Goal: Use online tool/utility: Utilize a website feature to perform a specific function

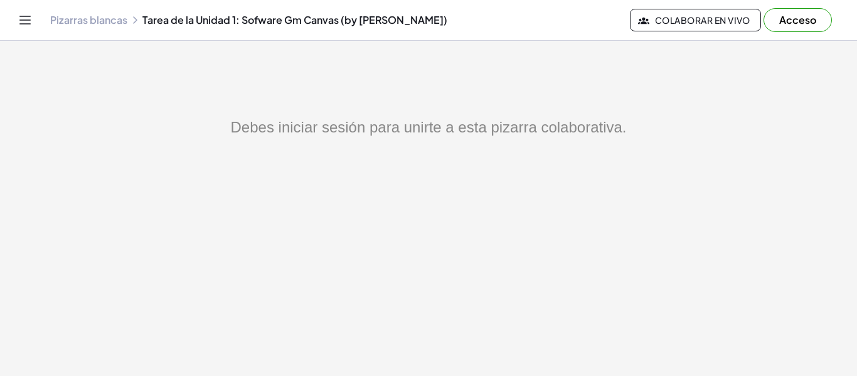
click at [791, 17] on font "Acceso" at bounding box center [797, 19] width 37 height 13
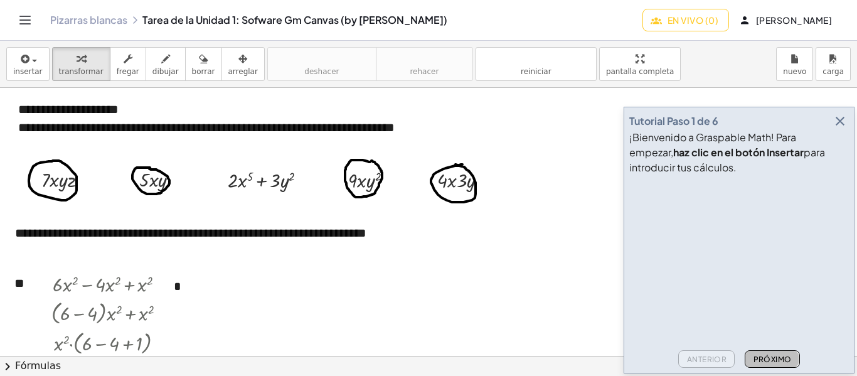
click at [782, 353] on button "Próximo" at bounding box center [772, 359] width 55 height 18
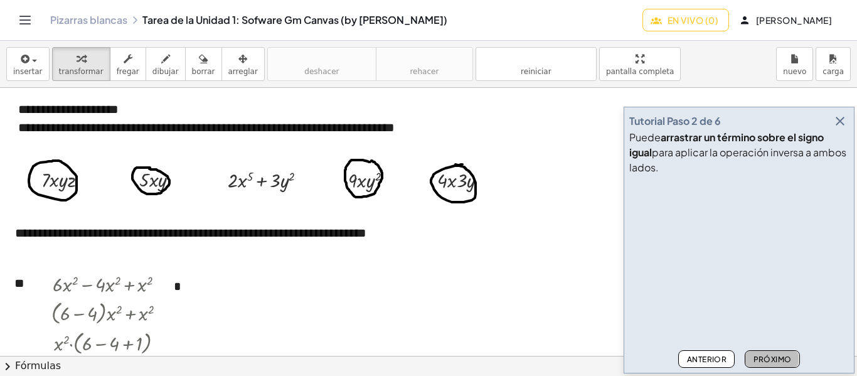
click at [763, 353] on button "Próximo" at bounding box center [772, 359] width 55 height 18
click at [784, 355] on font "Próximo" at bounding box center [773, 359] width 38 height 9
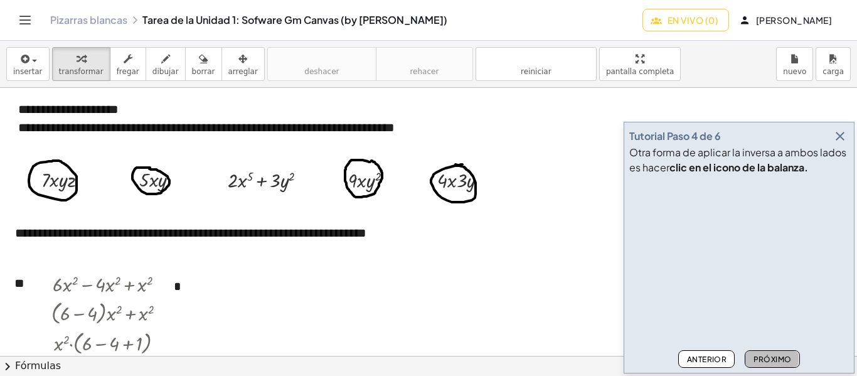
click at [767, 355] on font "Próximo" at bounding box center [773, 359] width 38 height 9
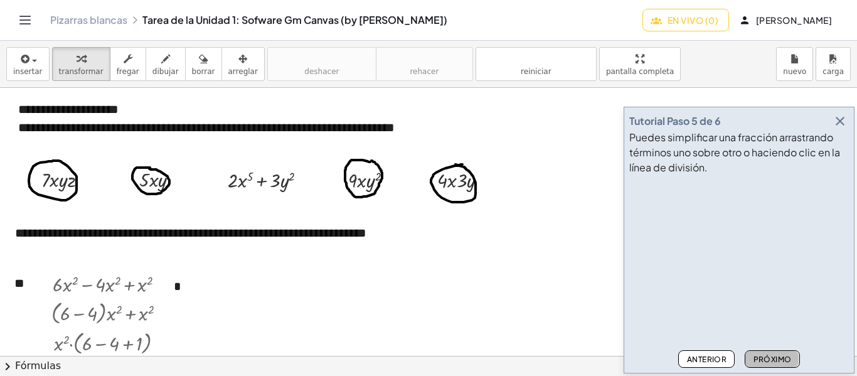
click at [767, 355] on font "Próximo" at bounding box center [773, 359] width 38 height 9
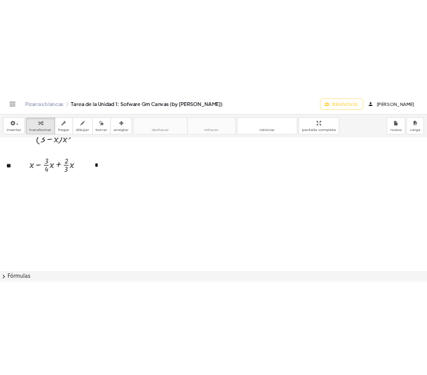
scroll to position [569, 0]
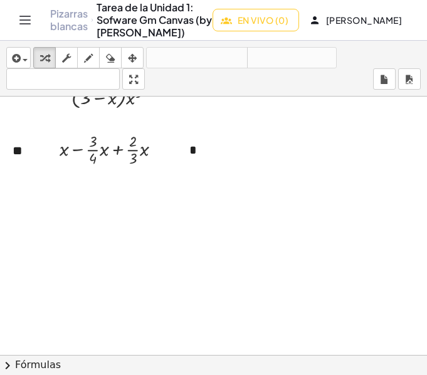
click at [361, 232] on div at bounding box center [213, 64] width 427 height 1072
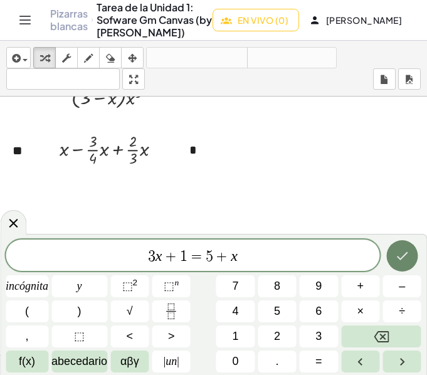
click at [407, 247] on button "Hecho" at bounding box center [402, 255] width 31 height 31
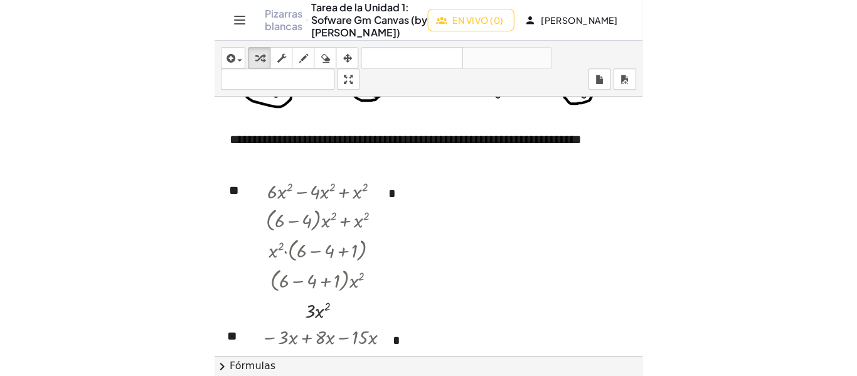
scroll to position [0, 0]
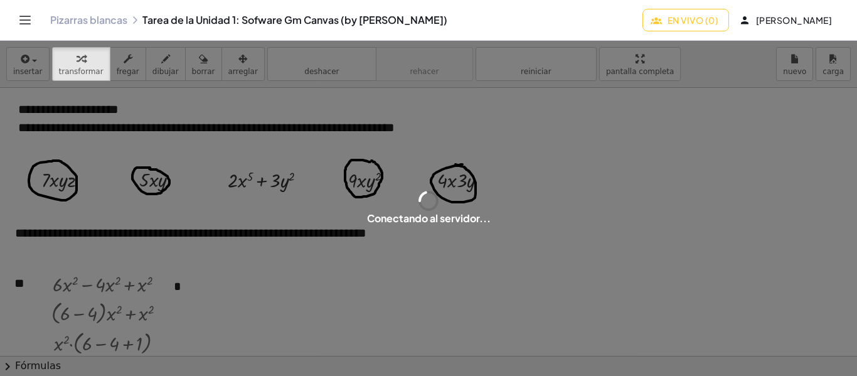
click at [756, 168] on div "Conectando al servidor..." at bounding box center [428, 208] width 857 height 335
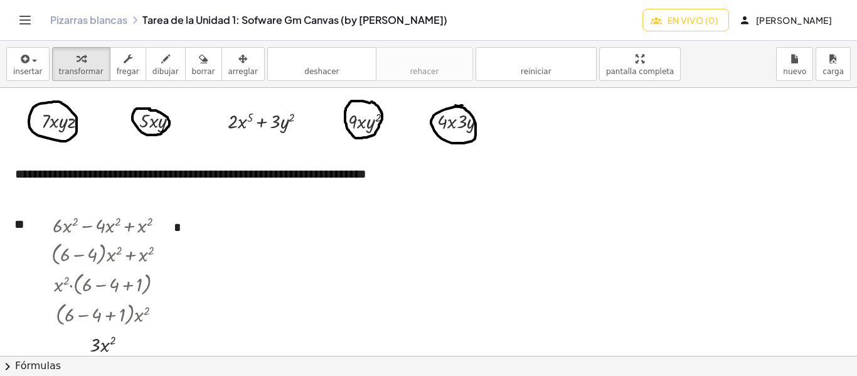
scroll to position [75, 0]
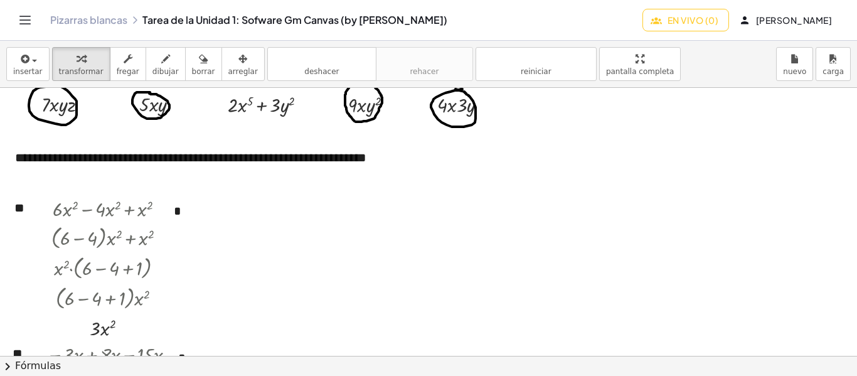
click at [45, 61] on div "insertar Seleccione uno: Expresión matemática Función Texto transformar fregar …" at bounding box center [428, 64] width 857 height 47
click at [36, 62] on div "button" at bounding box center [27, 58] width 29 height 15
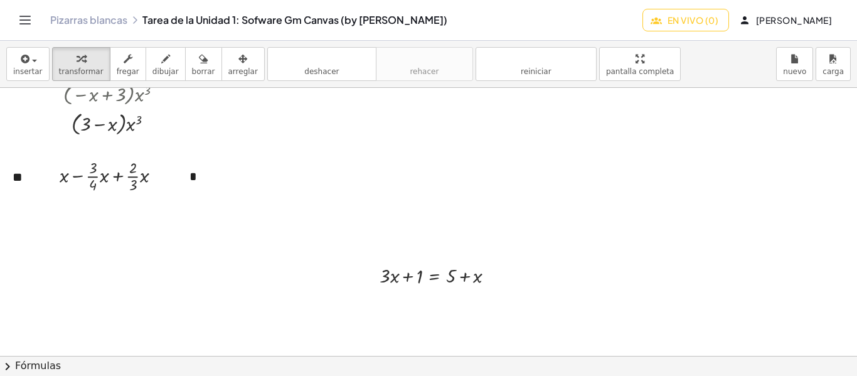
scroll to position [520, 0]
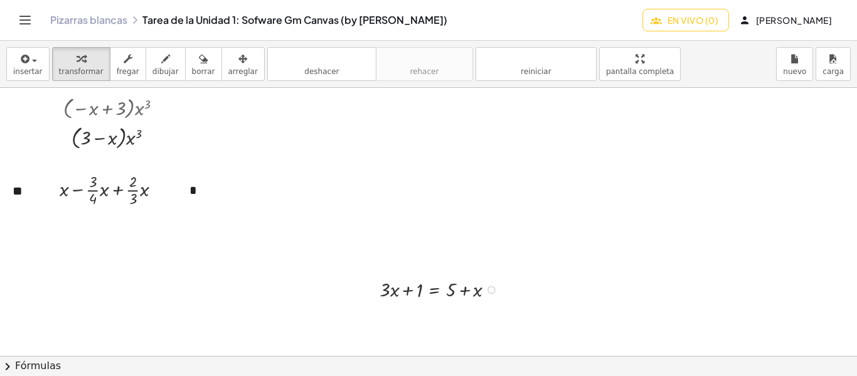
click at [450, 282] on div at bounding box center [441, 289] width 137 height 28
click at [459, 291] on div at bounding box center [441, 289] width 137 height 28
click at [447, 293] on div at bounding box center [441, 289] width 137 height 28
click at [475, 289] on div at bounding box center [441, 289] width 137 height 28
click at [468, 292] on div at bounding box center [441, 289] width 137 height 28
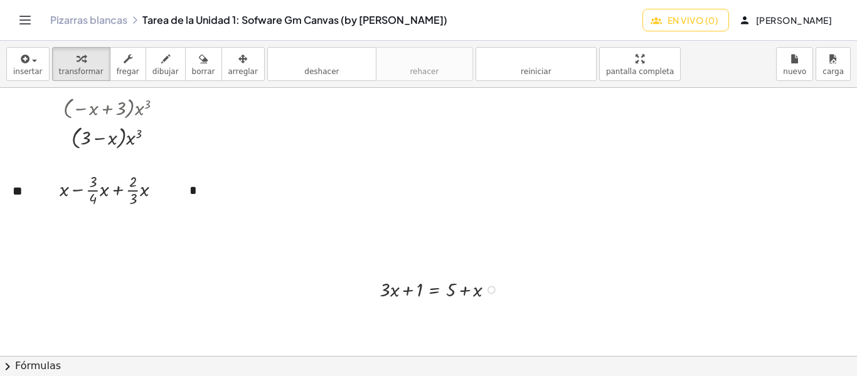
click at [444, 284] on div at bounding box center [441, 289] width 137 height 28
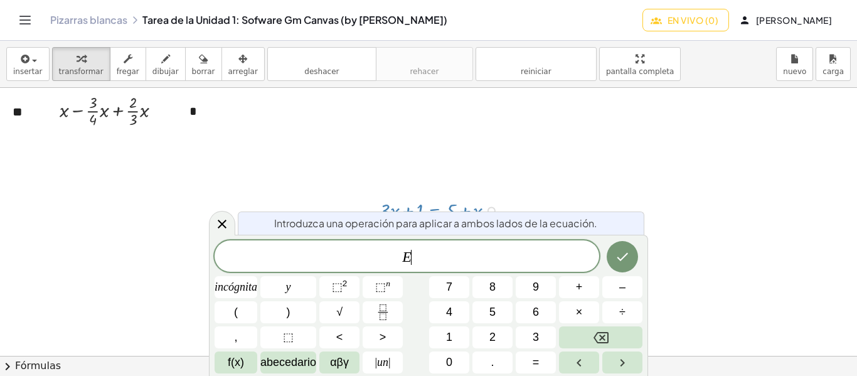
scroll to position [622, 0]
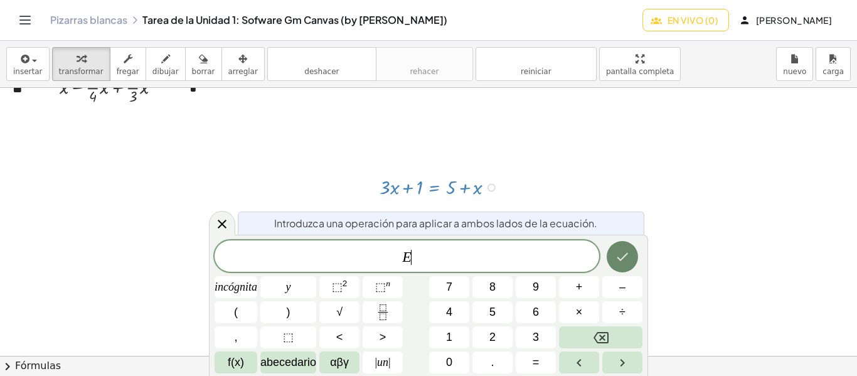
click at [624, 262] on icon "Hecho" at bounding box center [622, 256] width 15 height 15
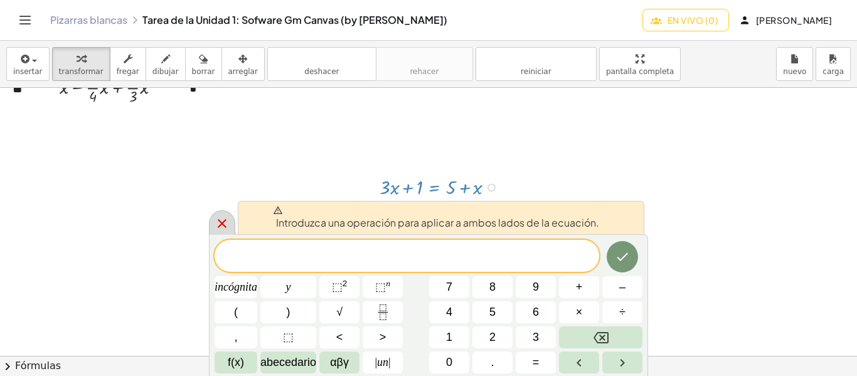
click at [211, 219] on div at bounding box center [222, 222] width 26 height 24
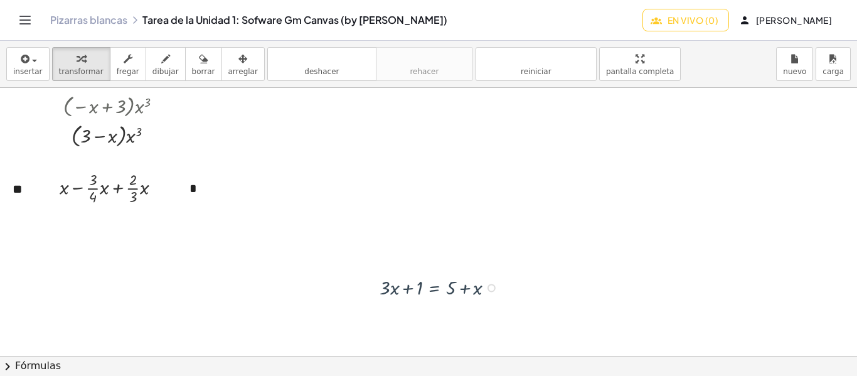
scroll to position [520, 0]
click at [491, 289] on div at bounding box center [492, 290] width 8 height 8
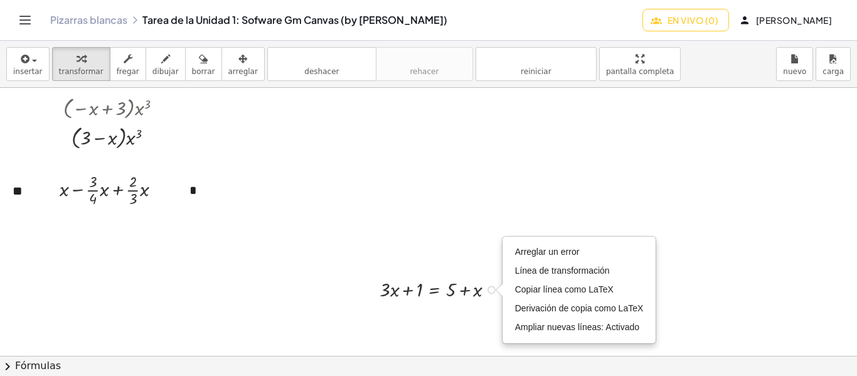
click at [444, 296] on div at bounding box center [441, 289] width 137 height 28
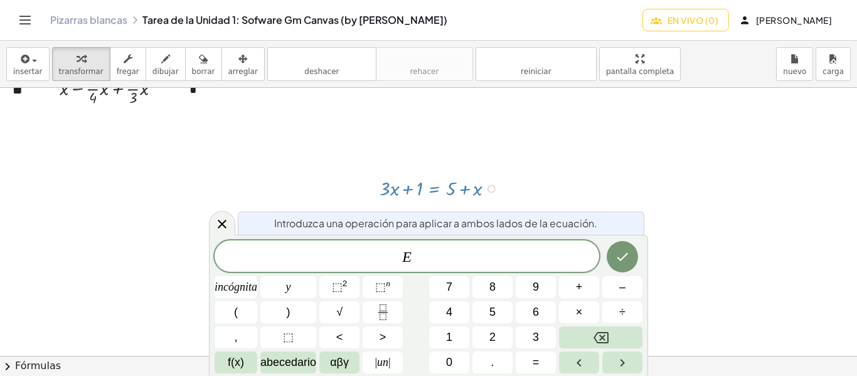
scroll to position [622, 0]
click at [597, 340] on icon "Retroceso" at bounding box center [601, 337] width 15 height 15
click at [622, 259] on div "​ incógnita y ⬚ 2 ⬚ n 7 8 9 + – ( ) √ 4 5 6 × ÷ , ⬚ < > 1 2 3 f(x) abecedario α…" at bounding box center [429, 306] width 428 height 133
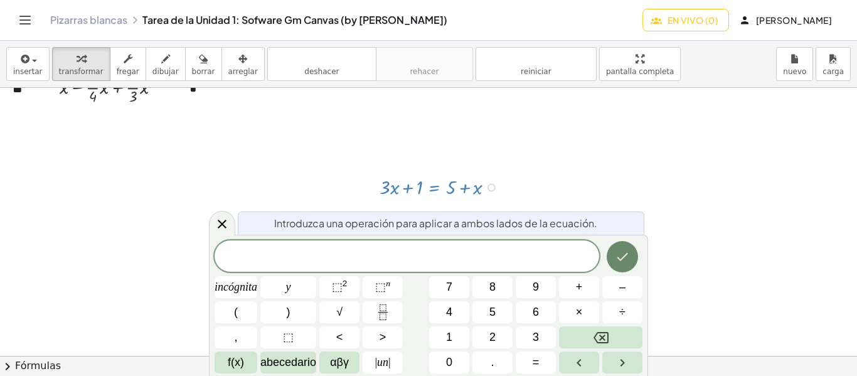
click at [622, 259] on icon "Hecho" at bounding box center [622, 257] width 11 height 8
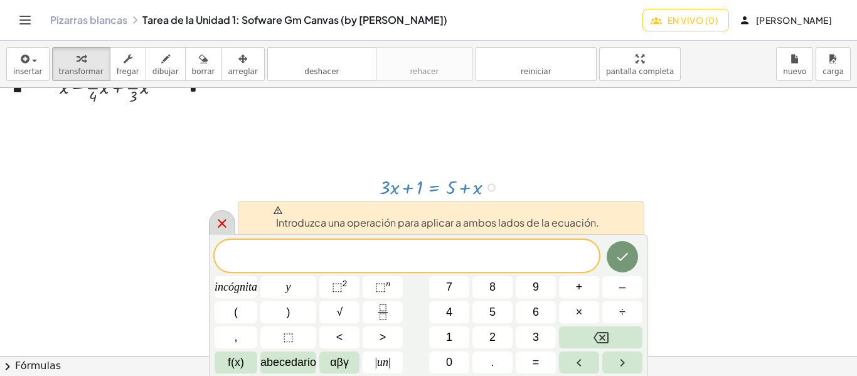
click at [218, 225] on icon at bounding box center [222, 223] width 15 height 15
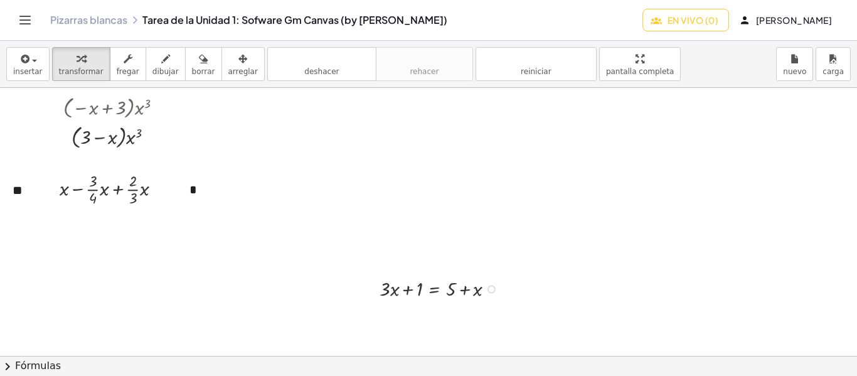
scroll to position [520, 0]
drag, startPoint x: 383, startPoint y: 274, endPoint x: 515, endPoint y: 295, distance: 132.8
click at [515, 295] on div "**********" at bounding box center [428, 104] width 857 height 1072
click at [515, 295] on div at bounding box center [428, 104] width 857 height 1072
drag, startPoint x: 436, startPoint y: 289, endPoint x: 116, endPoint y: 228, distance: 325.9
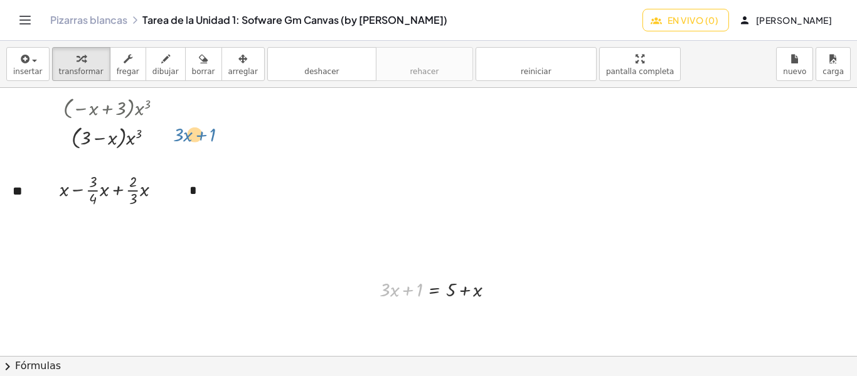
drag, startPoint x: 402, startPoint y: 297, endPoint x: 195, endPoint y: 141, distance: 259.6
drag, startPoint x: 451, startPoint y: 291, endPoint x: 402, endPoint y: 314, distance: 54.2
drag, startPoint x: 476, startPoint y: 294, endPoint x: 393, endPoint y: 318, distance: 85.4
drag, startPoint x: 477, startPoint y: 291, endPoint x: 457, endPoint y: 289, distance: 19.5
click at [457, 289] on div at bounding box center [441, 289] width 137 height 28
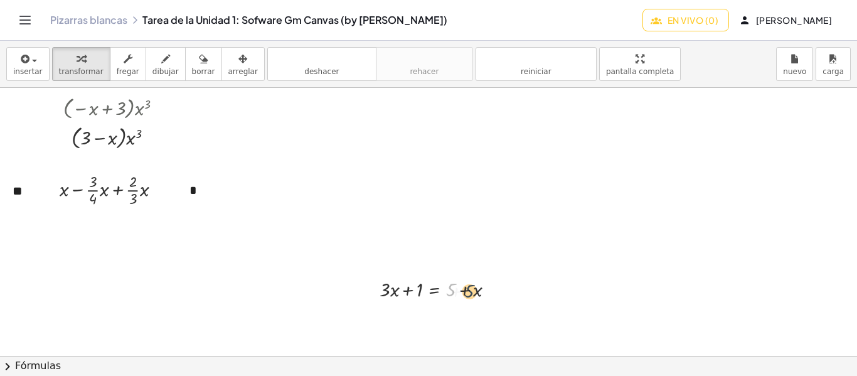
drag, startPoint x: 452, startPoint y: 288, endPoint x: 473, endPoint y: 289, distance: 20.7
click at [473, 289] on div at bounding box center [441, 289] width 137 height 28
click at [454, 290] on div at bounding box center [441, 289] width 137 height 28
click at [478, 291] on div at bounding box center [441, 289] width 137 height 28
drag, startPoint x: 470, startPoint y: 291, endPoint x: 470, endPoint y: 314, distance: 23.2
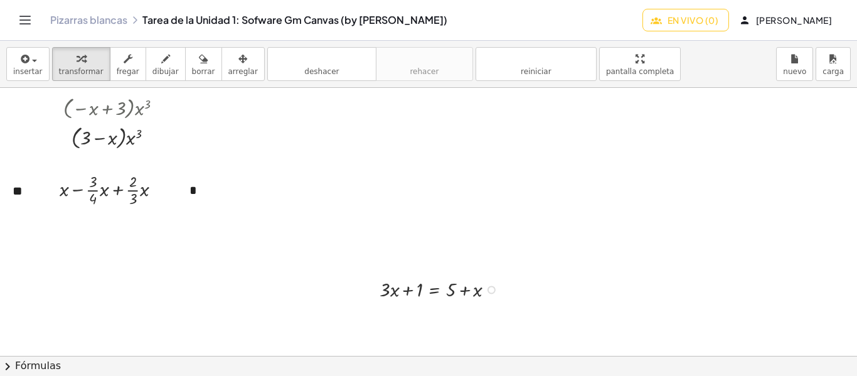
click at [452, 292] on div at bounding box center [441, 289] width 137 height 28
click at [385, 290] on div at bounding box center [441, 289] width 137 height 28
click at [392, 292] on div at bounding box center [441, 289] width 137 height 28
drag, startPoint x: 392, startPoint y: 292, endPoint x: 404, endPoint y: 318, distance: 27.8
drag, startPoint x: 385, startPoint y: 291, endPoint x: 401, endPoint y: 286, distance: 16.5
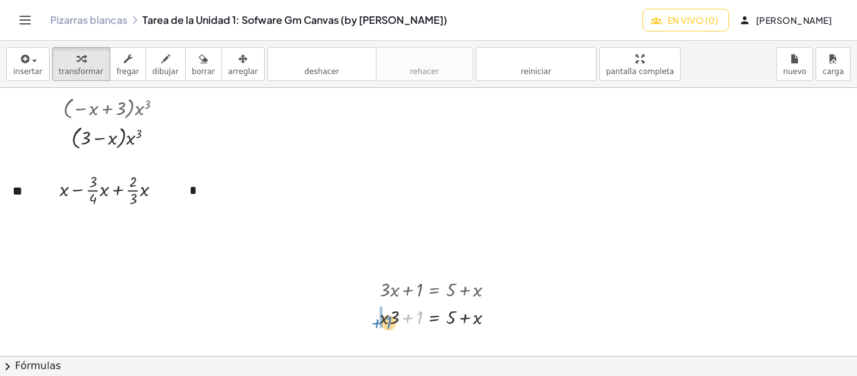
drag, startPoint x: 419, startPoint y: 320, endPoint x: 388, endPoint y: 323, distance: 30.9
click at [388, 323] on div at bounding box center [441, 316] width 137 height 28
drag, startPoint x: 398, startPoint y: 313, endPoint x: 468, endPoint y: 309, distance: 70.4
click at [468, 309] on div at bounding box center [441, 316] width 137 height 28
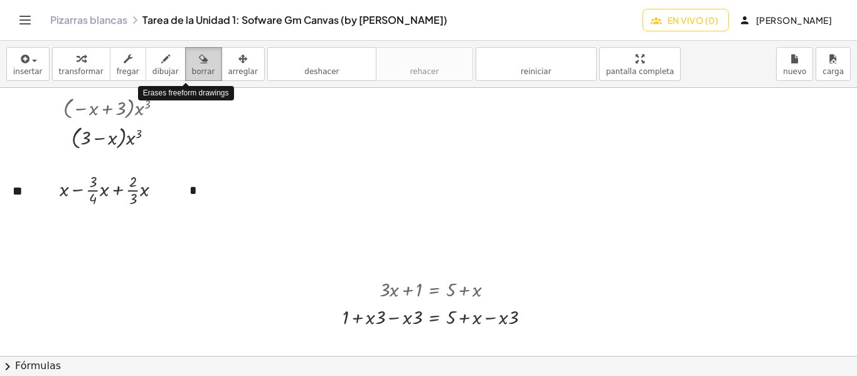
click at [192, 71] on font "borrar" at bounding box center [203, 71] width 23 height 9
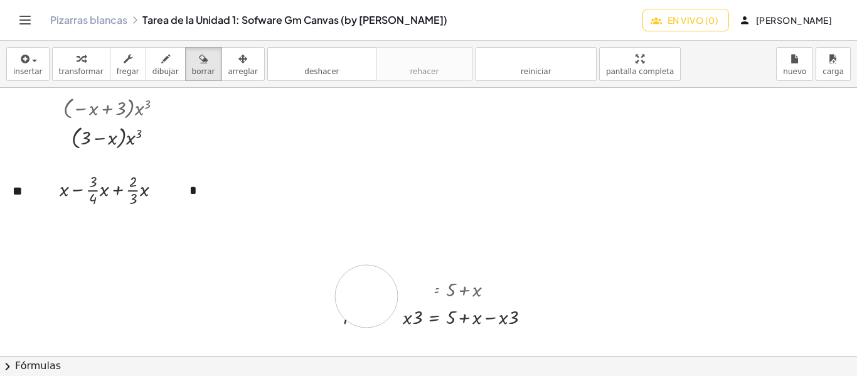
drag, startPoint x: 405, startPoint y: 282, endPoint x: 366, endPoint y: 296, distance: 41.5
click at [366, 296] on div at bounding box center [428, 104] width 857 height 1072
drag, startPoint x: 366, startPoint y: 296, endPoint x: 474, endPoint y: 312, distance: 108.5
click at [474, 312] on div at bounding box center [428, 104] width 857 height 1072
drag, startPoint x: 341, startPoint y: 276, endPoint x: 566, endPoint y: 310, distance: 227.8
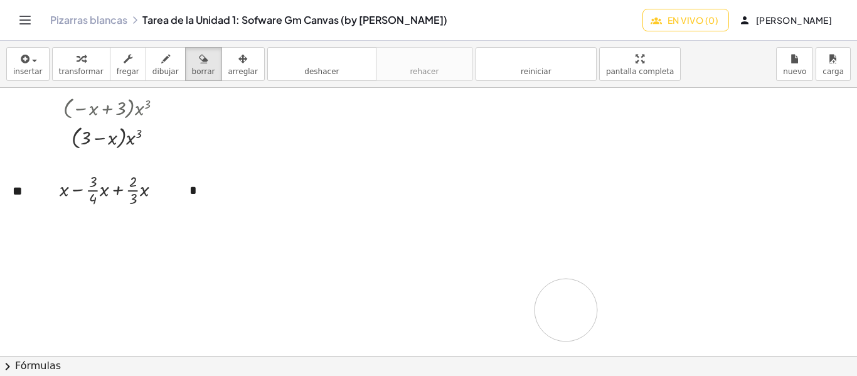
click at [566, 310] on div at bounding box center [428, 104] width 857 height 1072
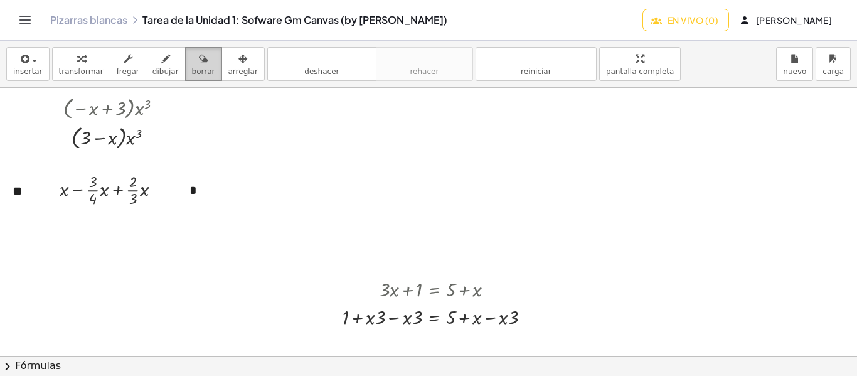
click at [192, 71] on font "borrar" at bounding box center [203, 71] width 23 height 9
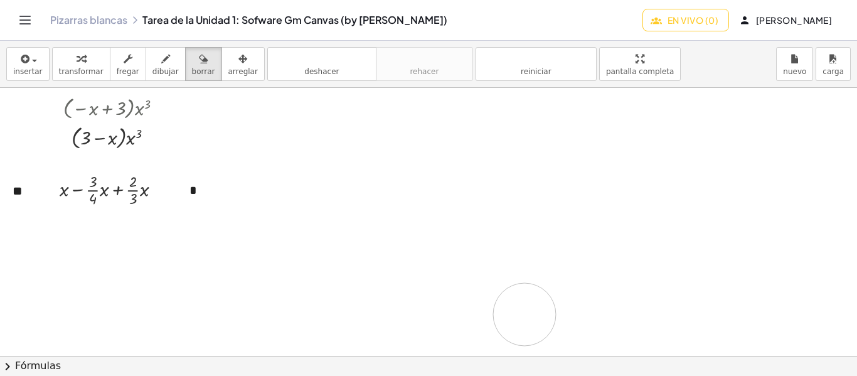
drag, startPoint x: 396, startPoint y: 286, endPoint x: 526, endPoint y: 320, distance: 134.4
click at [526, 320] on div at bounding box center [428, 104] width 857 height 1072
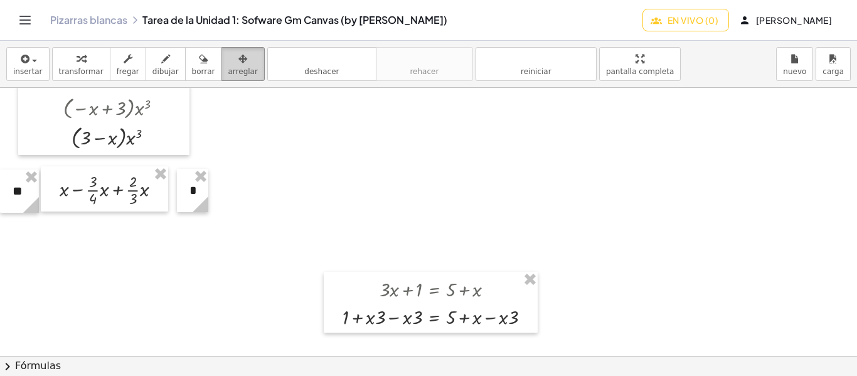
click at [238, 61] on icon "button" at bounding box center [242, 58] width 9 height 15
click at [199, 55] on icon "button" at bounding box center [203, 58] width 9 height 15
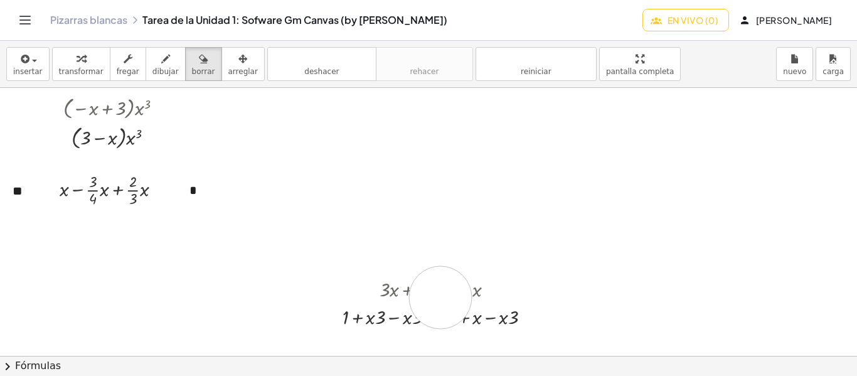
click at [441, 297] on div at bounding box center [428, 104] width 857 height 1072
click at [463, 291] on div at bounding box center [428, 104] width 857 height 1072
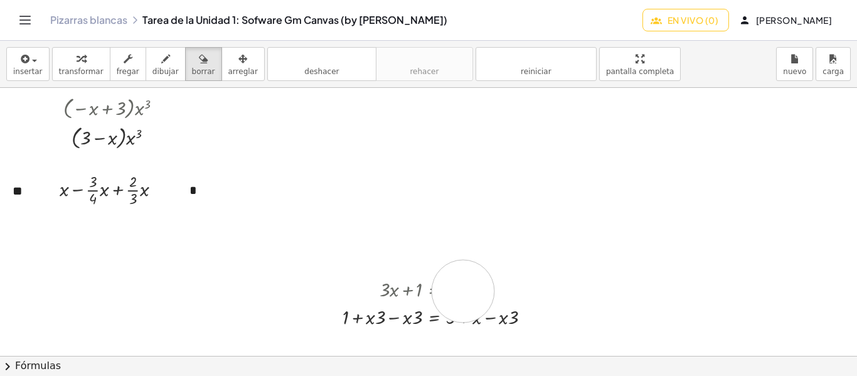
click at [463, 291] on div at bounding box center [428, 104] width 857 height 1072
drag, startPoint x: 463, startPoint y: 291, endPoint x: 489, endPoint y: 300, distance: 27.2
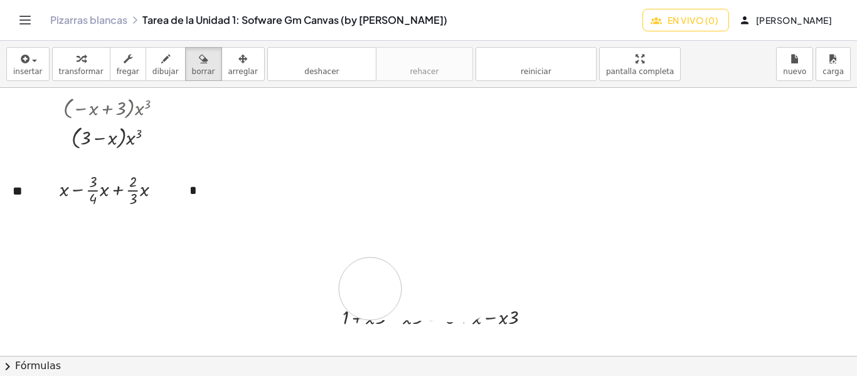
click at [489, 300] on div at bounding box center [428, 104] width 857 height 1072
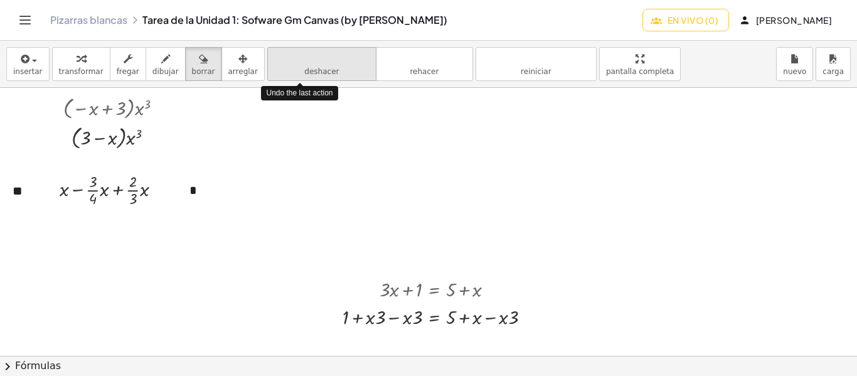
click at [324, 61] on font "deshacer" at bounding box center [321, 59] width 95 height 12
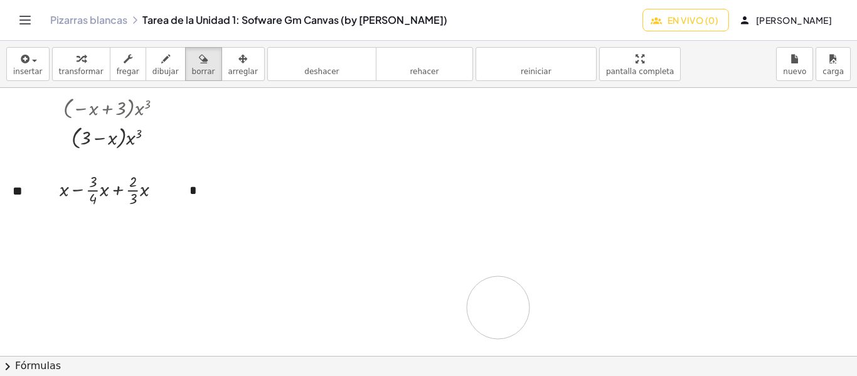
drag, startPoint x: 377, startPoint y: 289, endPoint x: 510, endPoint y: 306, distance: 134.1
click at [510, 306] on div at bounding box center [428, 104] width 857 height 1072
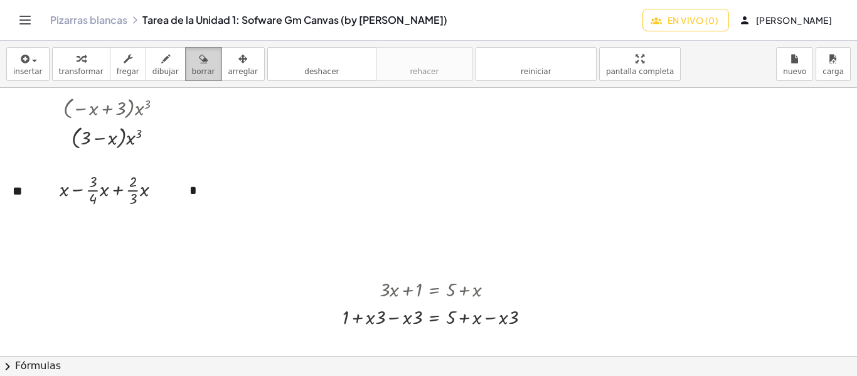
click at [199, 65] on icon "button" at bounding box center [203, 58] width 9 height 15
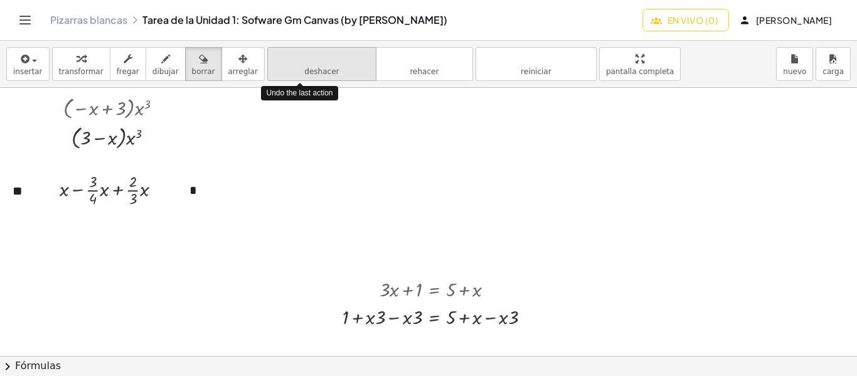
click at [286, 60] on font "deshacer" at bounding box center [321, 59] width 95 height 12
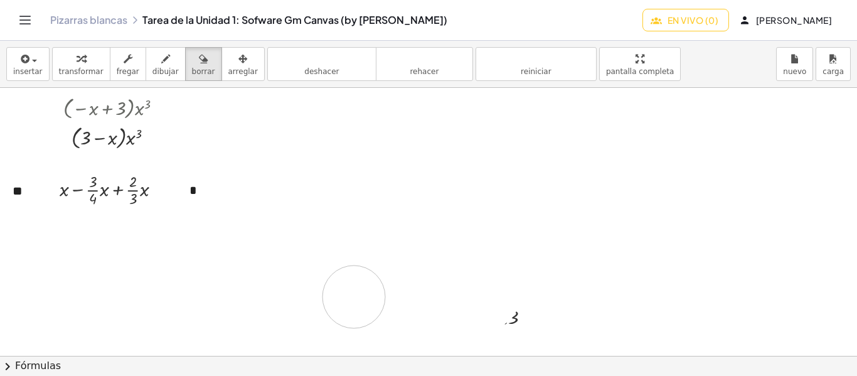
drag, startPoint x: 488, startPoint y: 297, endPoint x: 400, endPoint y: 299, distance: 88.5
click at [350, 297] on div at bounding box center [428, 104] width 857 height 1072
click at [517, 326] on div at bounding box center [428, 104] width 857 height 1072
click at [501, 318] on div at bounding box center [428, 104] width 857 height 1072
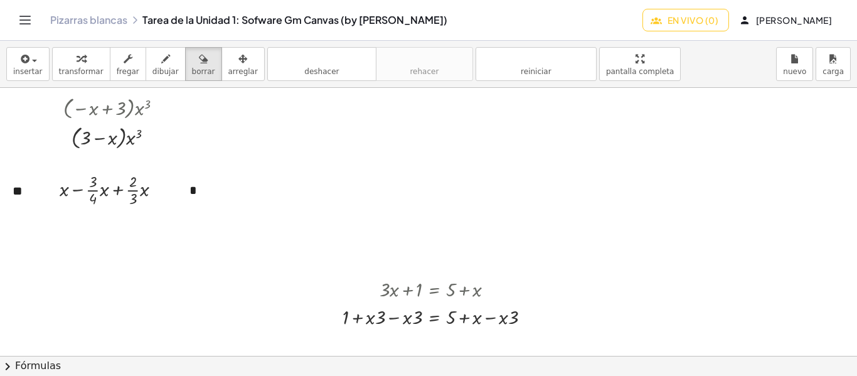
click at [501, 318] on div at bounding box center [428, 104] width 857 height 1072
click at [185, 76] on button "borrar" at bounding box center [203, 64] width 37 height 34
click at [192, 71] on font "borrar" at bounding box center [203, 71] width 23 height 9
click at [41, 58] on button "insertar" at bounding box center [27, 64] width 43 height 34
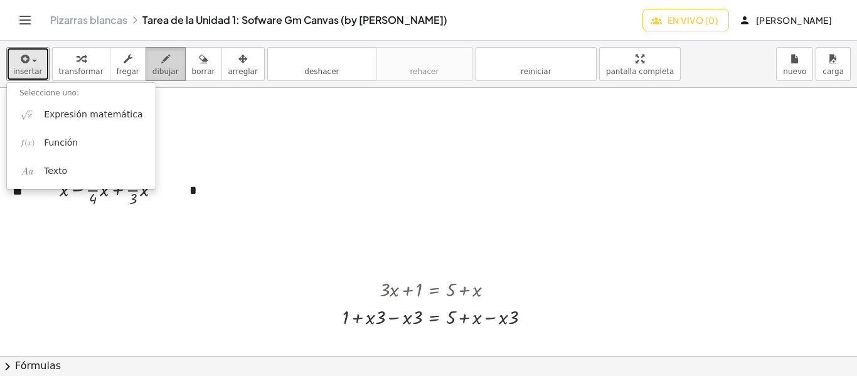
click at [161, 60] on icon "button" at bounding box center [165, 58] width 9 height 15
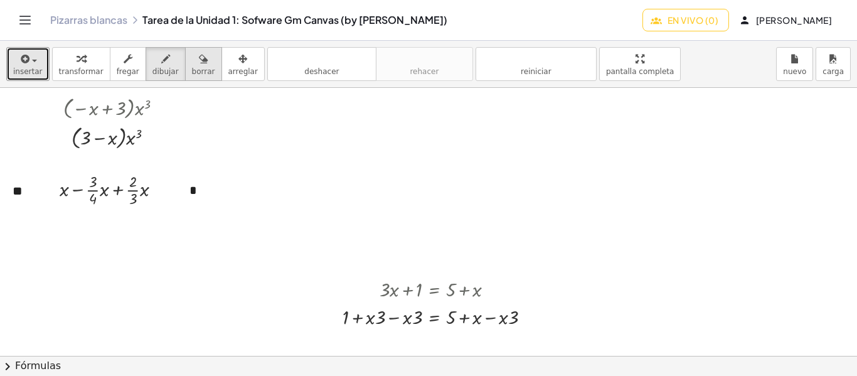
click at [199, 56] on icon "button" at bounding box center [203, 58] width 9 height 15
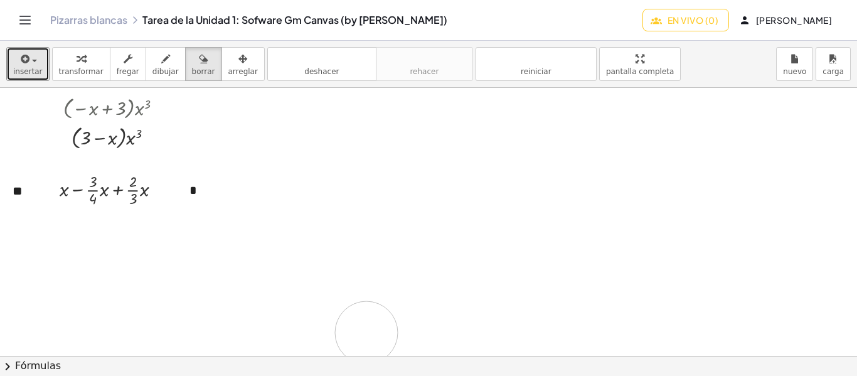
drag, startPoint x: 395, startPoint y: 291, endPoint x: 580, endPoint y: 316, distance: 187.4
click at [580, 316] on div at bounding box center [428, 104] width 857 height 1072
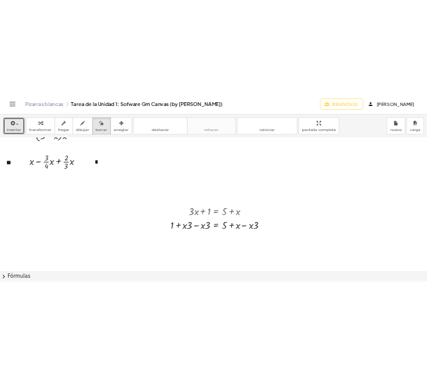
scroll to position [604, 0]
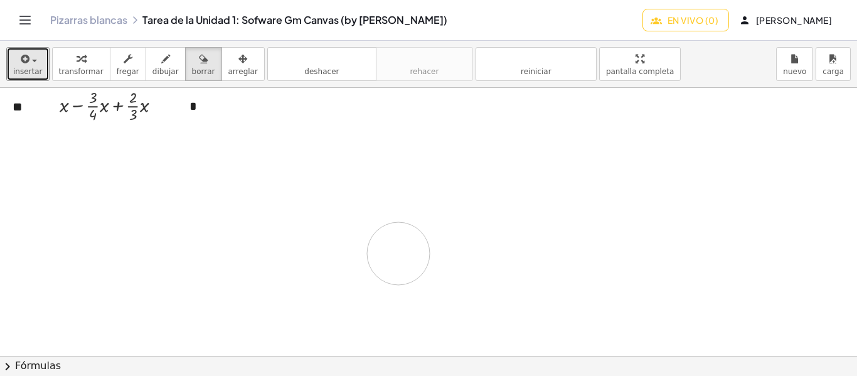
drag, startPoint x: 384, startPoint y: 233, endPoint x: 398, endPoint y: 254, distance: 24.7
click at [398, 254] on div at bounding box center [428, 20] width 857 height 1072
drag, startPoint x: 371, startPoint y: 192, endPoint x: 499, endPoint y: 243, distance: 138.0
click at [499, 243] on div at bounding box center [428, 20] width 857 height 1072
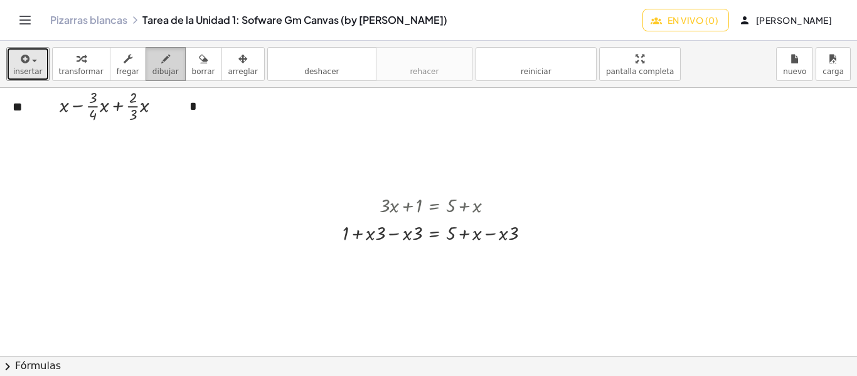
click at [161, 61] on icon "button" at bounding box center [165, 58] width 9 height 15
click at [117, 65] on div "button" at bounding box center [128, 58] width 23 height 15
click at [228, 67] on font "arreglar" at bounding box center [242, 71] width 29 height 9
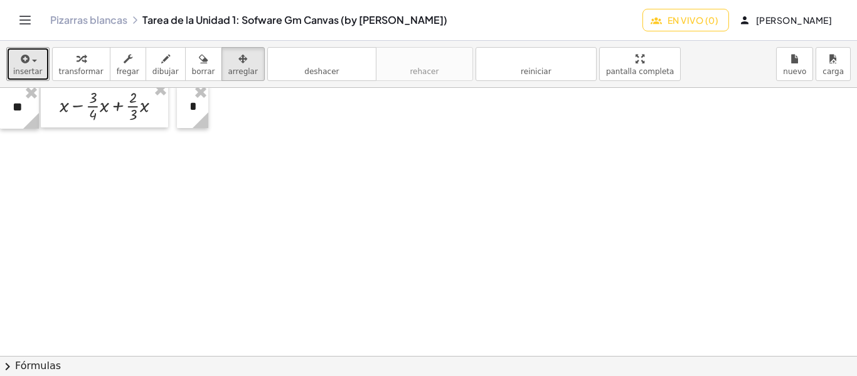
click at [353, 266] on div at bounding box center [428, 20] width 857 height 1072
click at [146, 198] on div at bounding box center [428, 20] width 857 height 1072
click at [228, 71] on font "arreglar" at bounding box center [242, 71] width 29 height 9
click at [115, 191] on div at bounding box center [428, 20] width 857 height 1072
click at [28, 72] on font "insertar" at bounding box center [27, 71] width 29 height 9
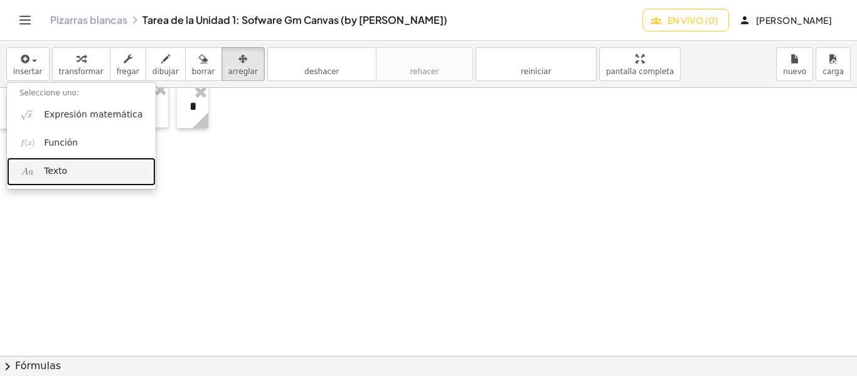
click at [60, 174] on font "Texto" at bounding box center [55, 171] width 23 height 10
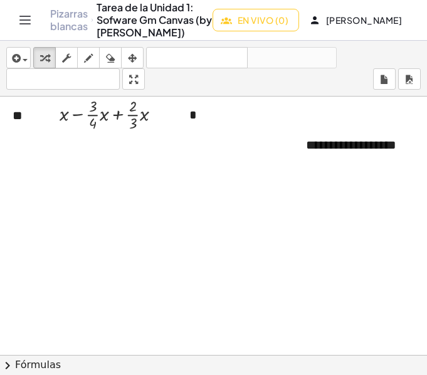
click at [337, 158] on div "**********" at bounding box center [388, 145] width 188 height 43
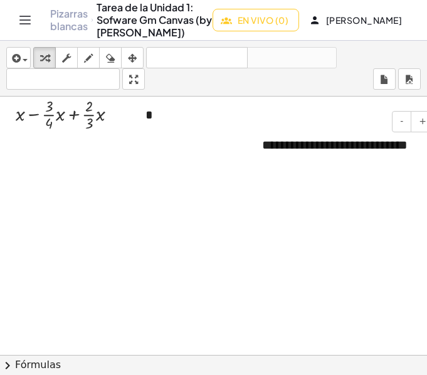
scroll to position [604, 48]
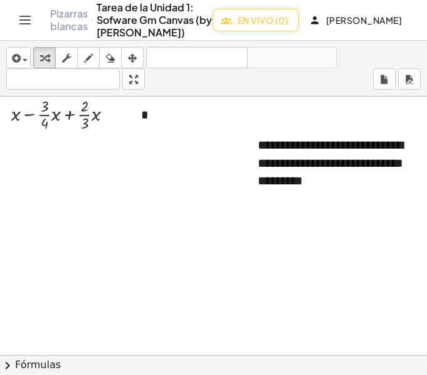
click at [393, 281] on div at bounding box center [204, 29] width 505 height 1072
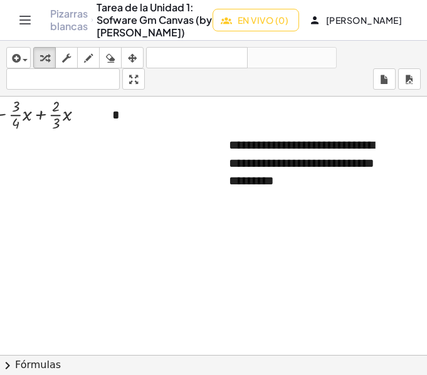
scroll to position [604, 87]
drag, startPoint x: 313, startPoint y: 168, endPoint x: 267, endPoint y: 173, distance: 45.5
click at [267, 173] on font "**********" at bounding box center [302, 163] width 146 height 48
click at [389, 198] on div "**********" at bounding box center [311, 163] width 188 height 79
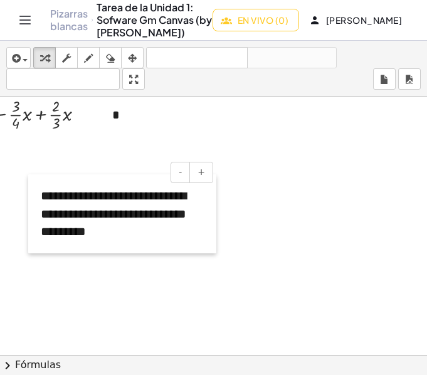
drag, startPoint x: 208, startPoint y: 140, endPoint x: 20, endPoint y: 191, distance: 195.0
click at [28, 191] on div at bounding box center [34, 213] width 13 height 79
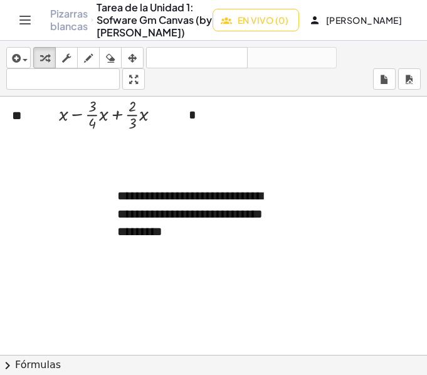
scroll to position [604, 0]
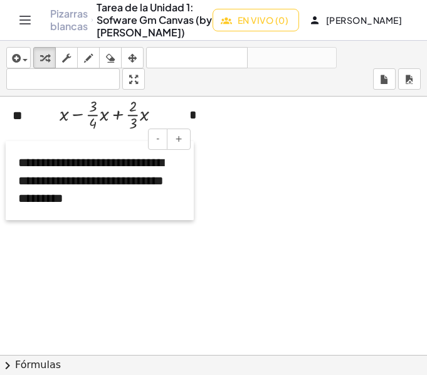
drag, startPoint x: 107, startPoint y: 185, endPoint x: 7, endPoint y: 152, distance: 105.2
click at [7, 152] on div at bounding box center [12, 180] width 13 height 79
click at [226, 219] on div at bounding box center [252, 29] width 505 height 1072
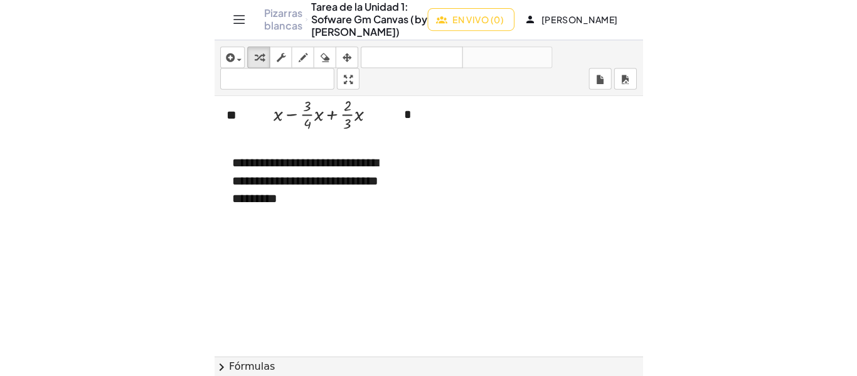
scroll to position [0, 0]
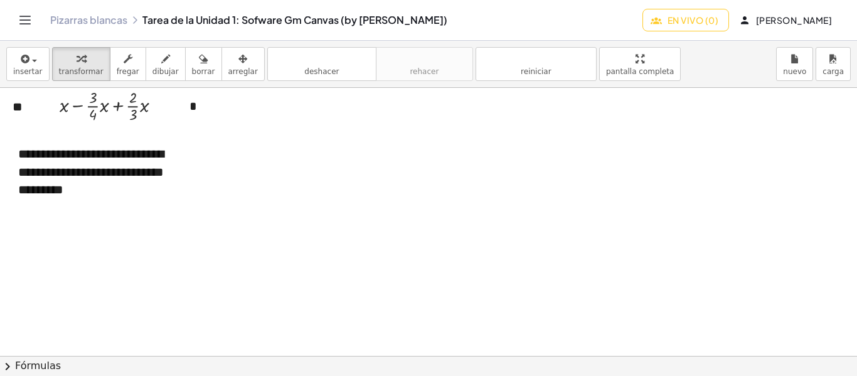
click at [462, 313] on div at bounding box center [428, 20] width 857 height 1072
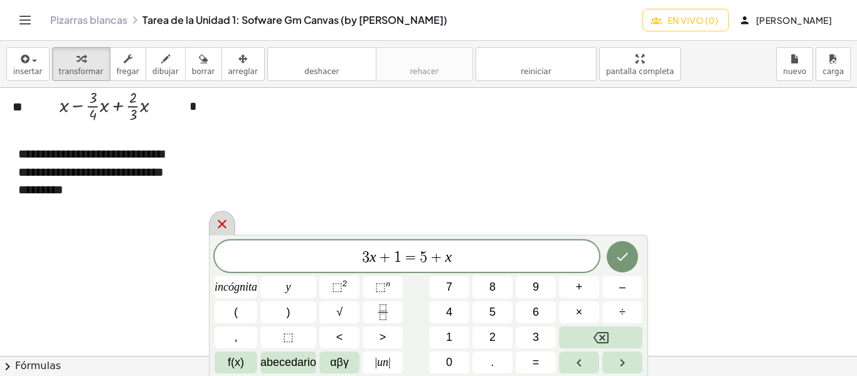
click at [221, 225] on icon at bounding box center [222, 224] width 9 height 9
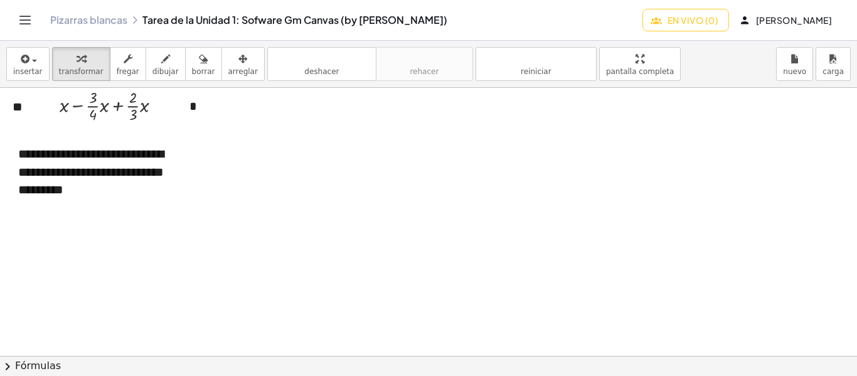
click at [323, 213] on div at bounding box center [428, 20] width 857 height 1072
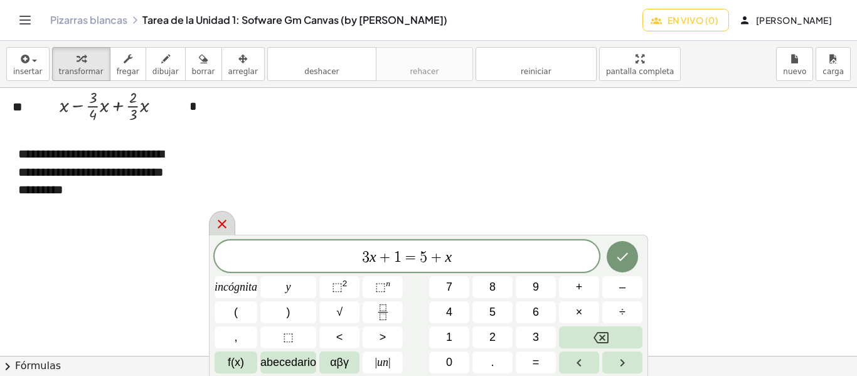
click at [221, 220] on icon at bounding box center [222, 224] width 15 height 15
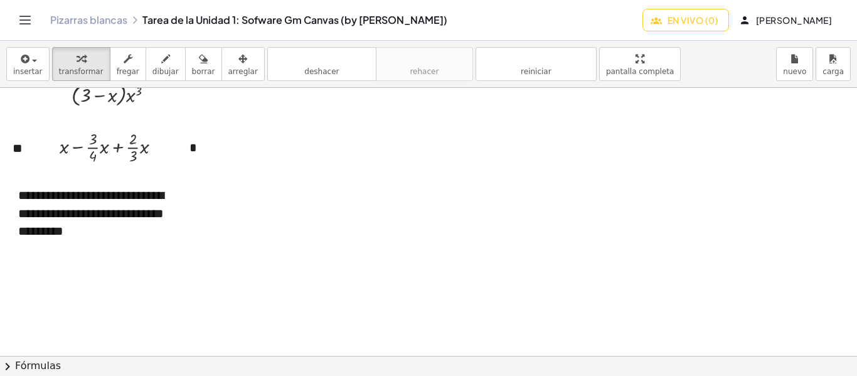
scroll to position [568, 0]
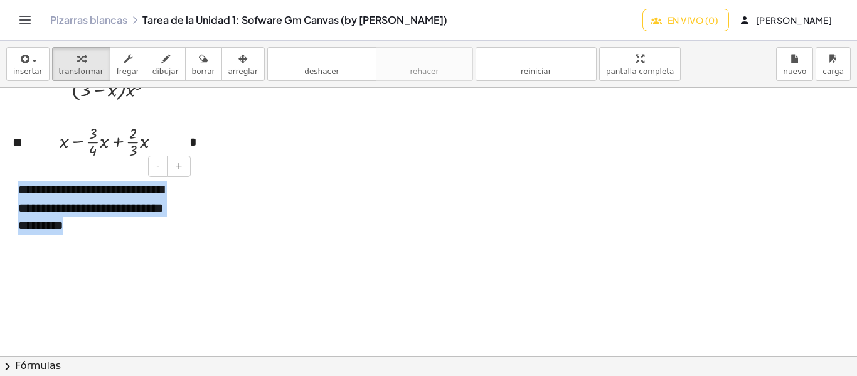
drag, startPoint x: 141, startPoint y: 239, endPoint x: 13, endPoint y: 181, distance: 140.4
click at [13, 181] on div "**********" at bounding box center [100, 207] width 188 height 79
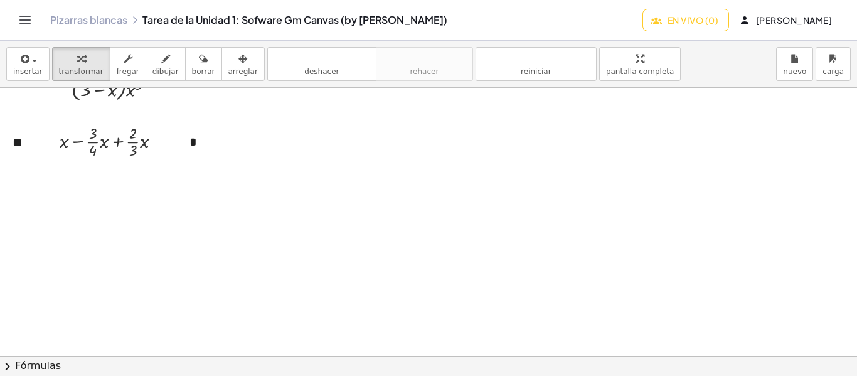
click at [168, 248] on div at bounding box center [428, 56] width 857 height 1072
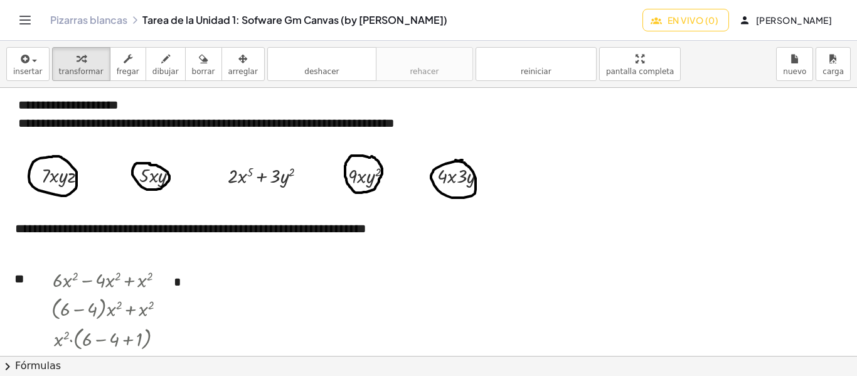
scroll to position [0, 0]
